Goal: Navigation & Orientation: Find specific page/section

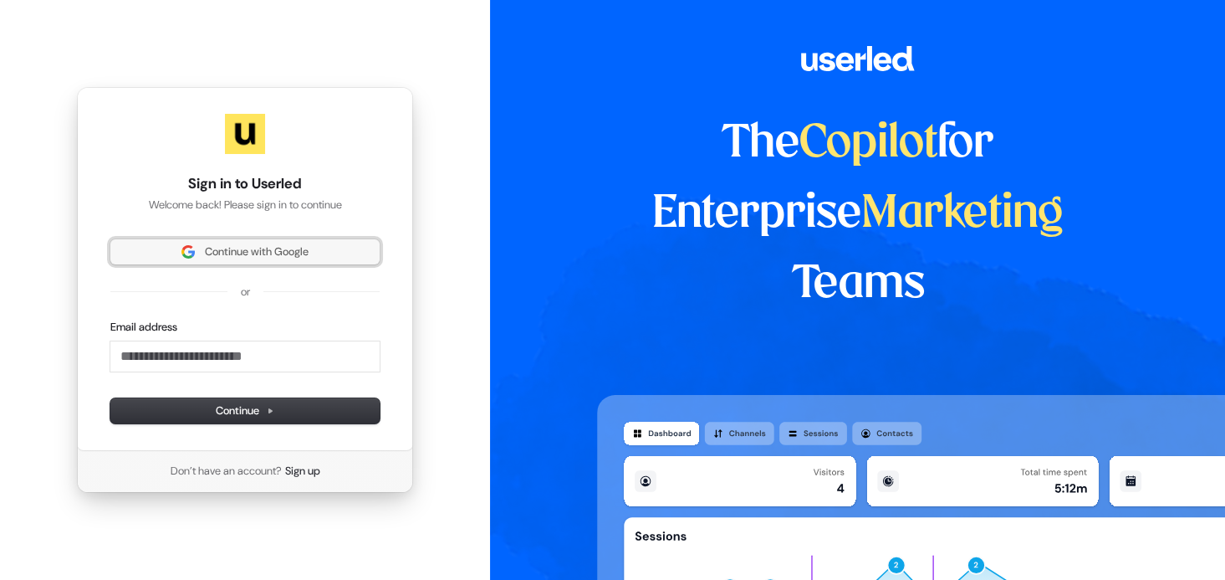
click at [223, 255] on span "Continue with Google" at bounding box center [257, 251] width 104 height 15
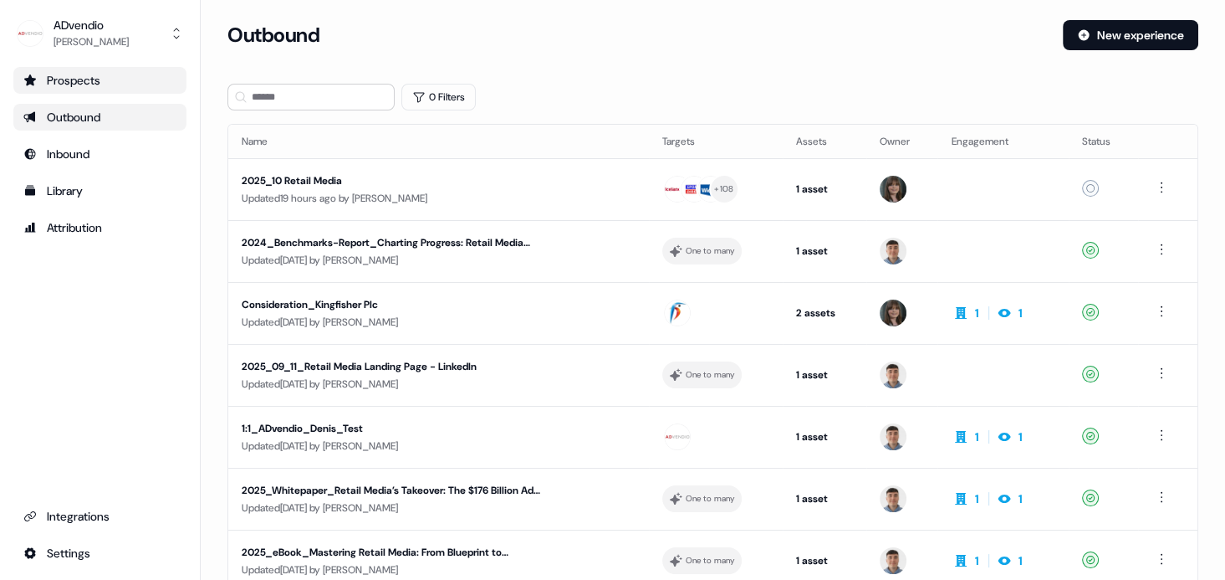
click at [92, 76] on div "Prospects" at bounding box center [99, 80] width 153 height 17
